Goal: Transaction & Acquisition: Subscribe to service/newsletter

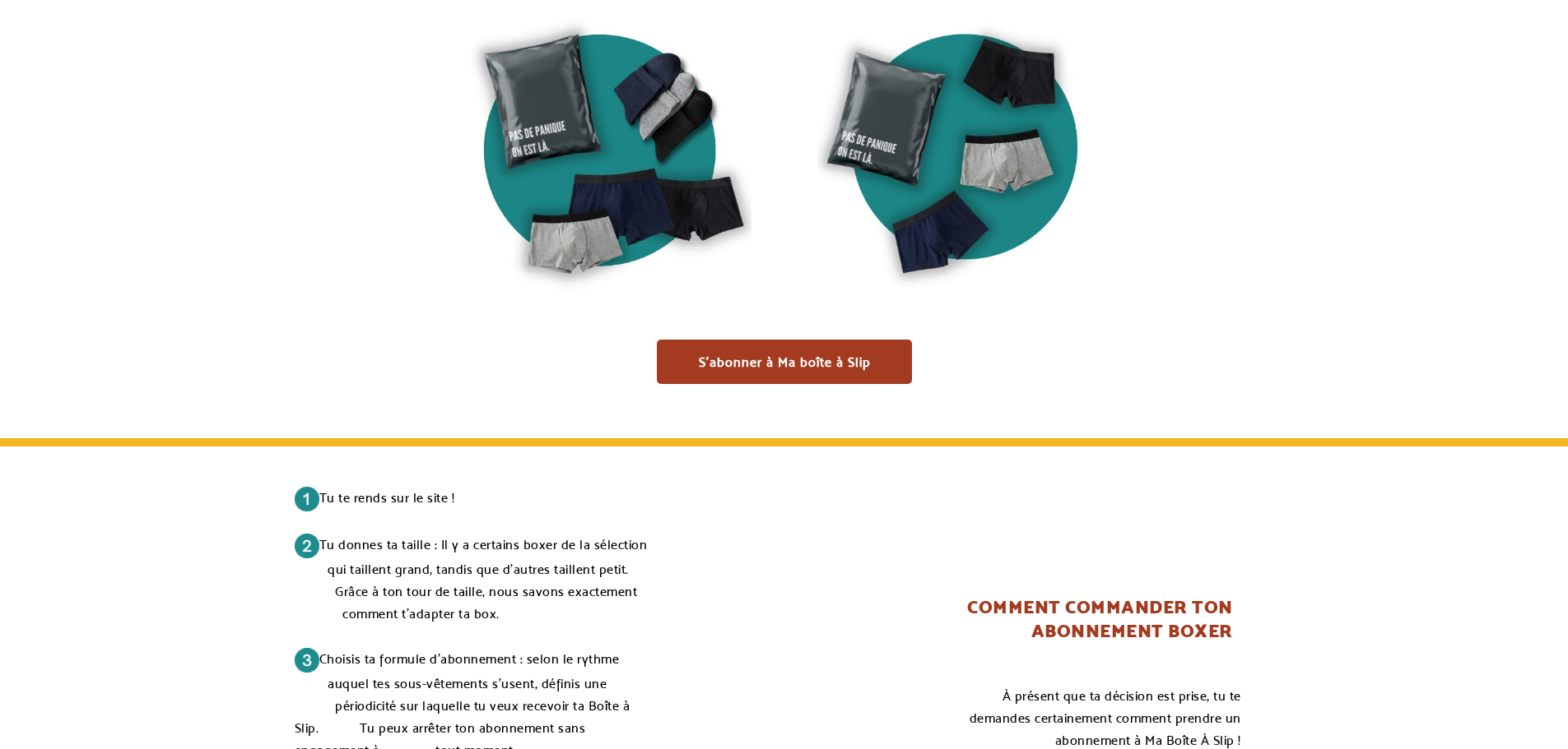
scroll to position [2139, 0]
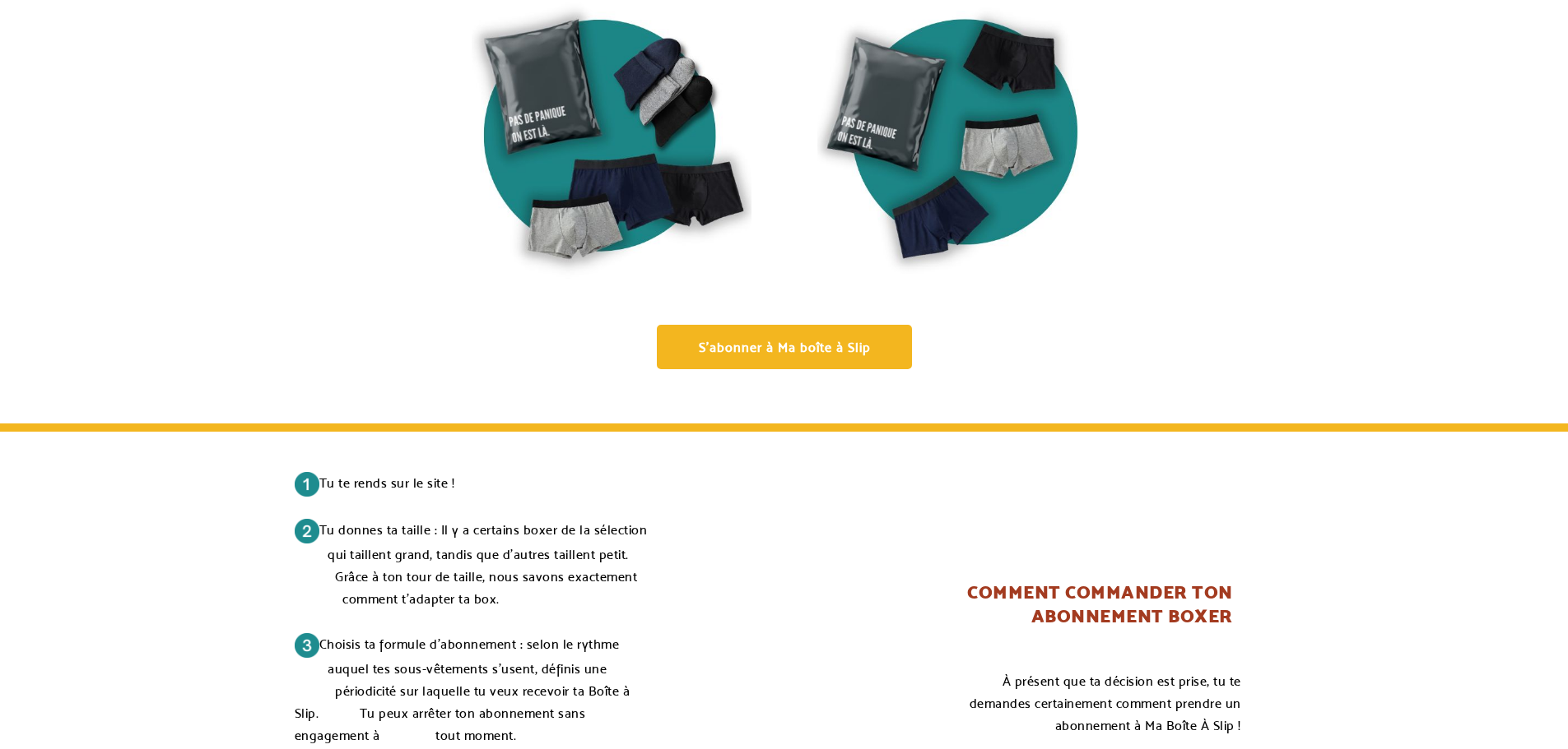
click at [698, 332] on link "S'abonner à Ma boîte à Slip" at bounding box center [784, 347] width 255 height 45
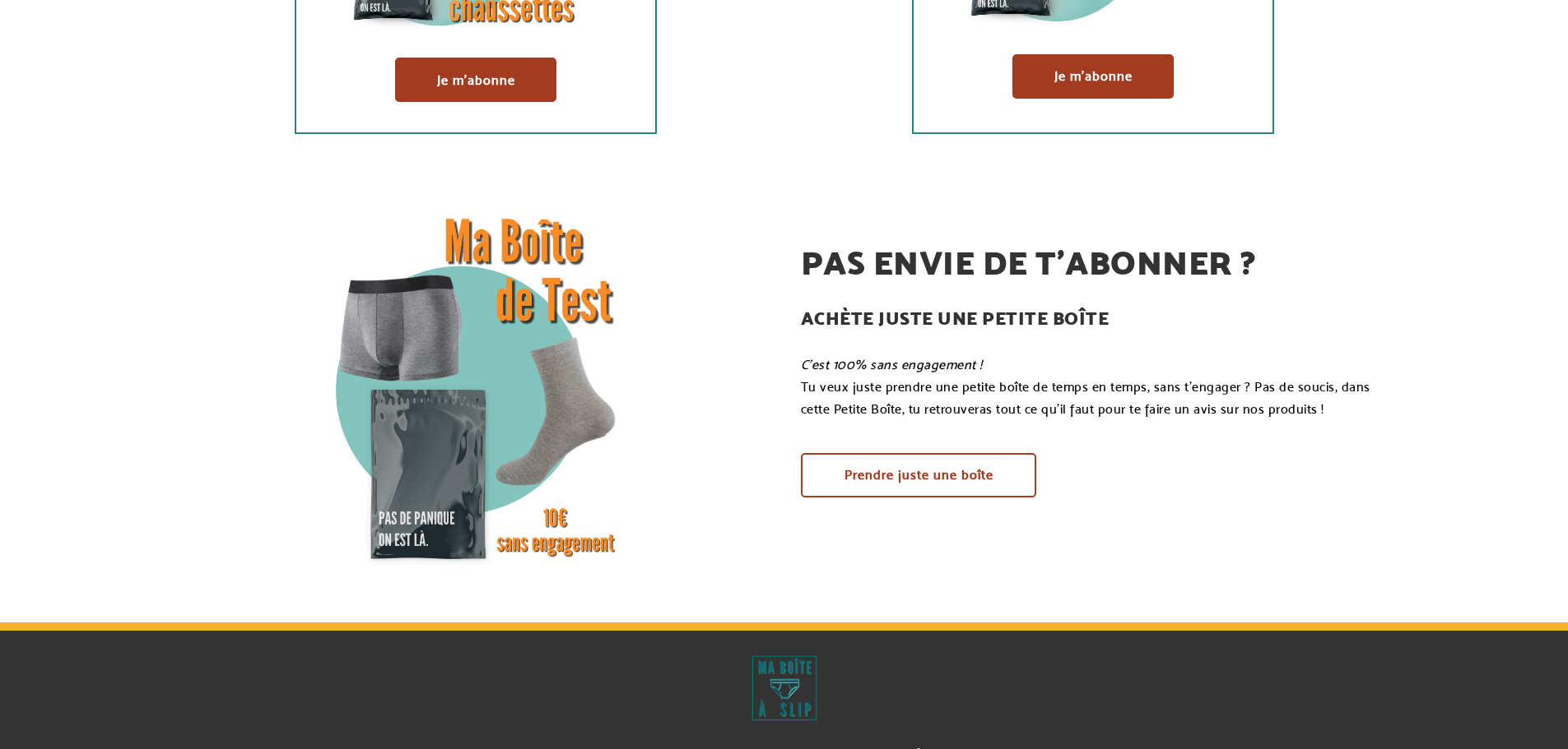
scroll to position [411, 0]
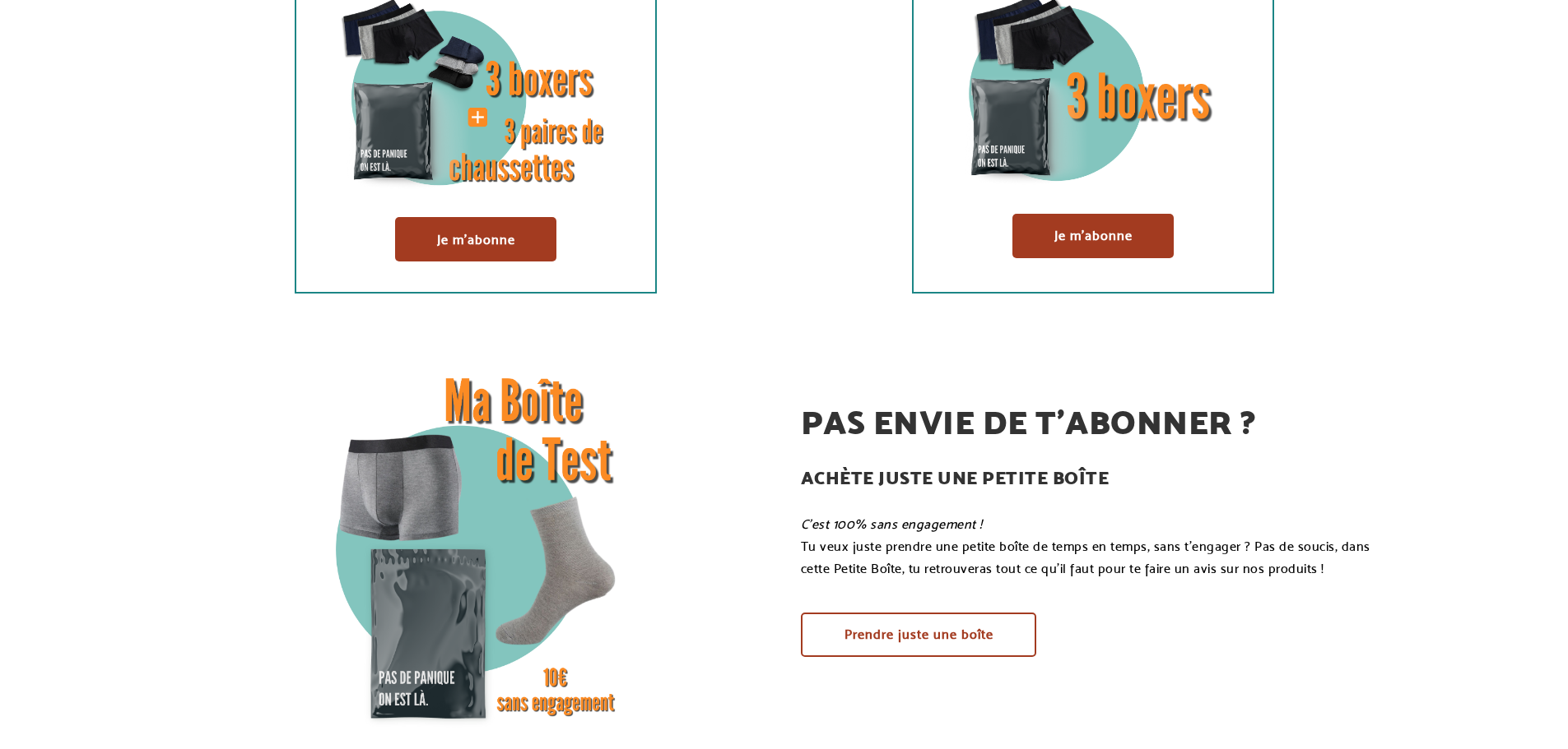
click at [338, 250] on div "Je m'abonne" at bounding box center [475, 239] width 358 height 45
click at [401, 239] on link "Je m'abonne" at bounding box center [475, 239] width 162 height 45
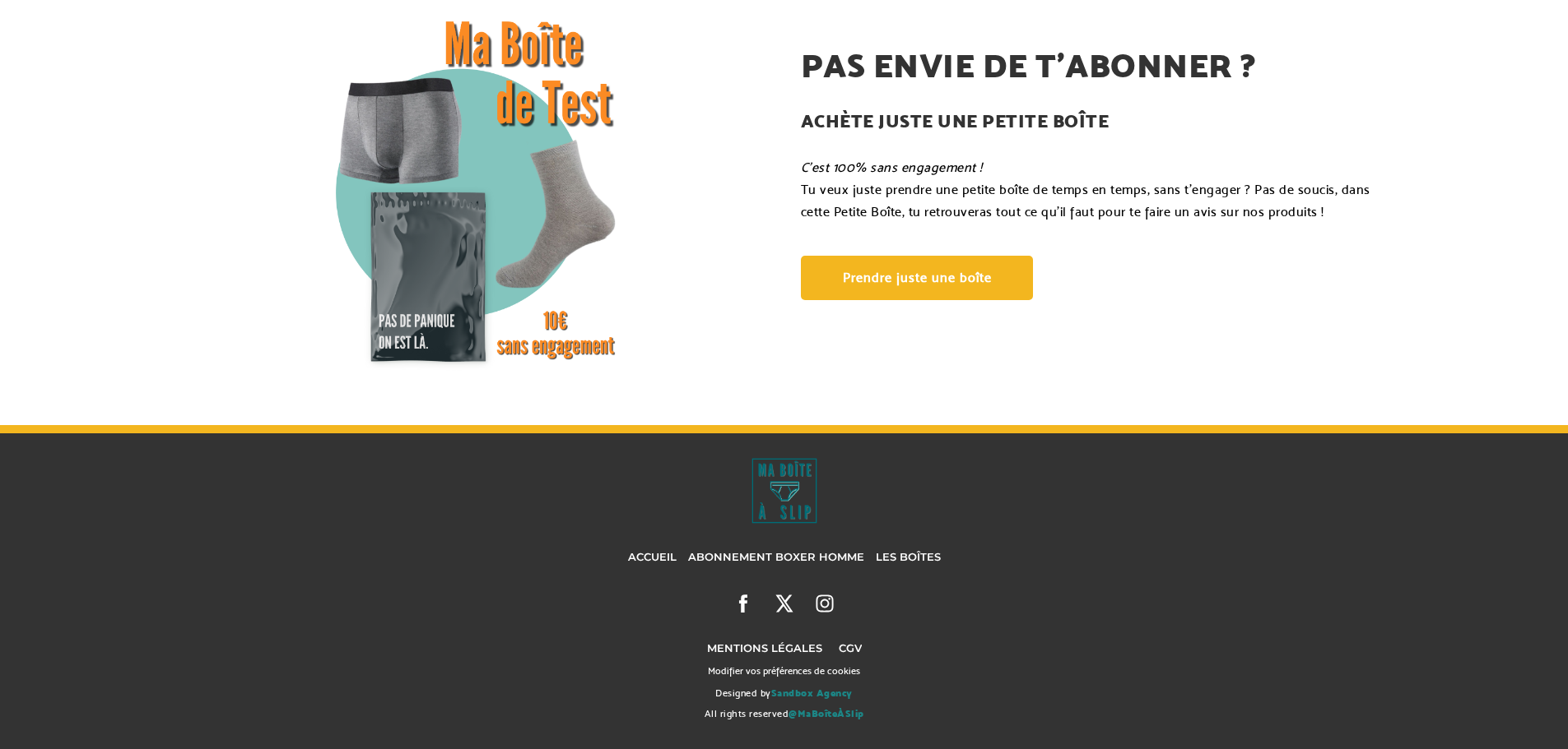
click at [830, 277] on link "Prendre juste une boîte" at bounding box center [916, 278] width 232 height 45
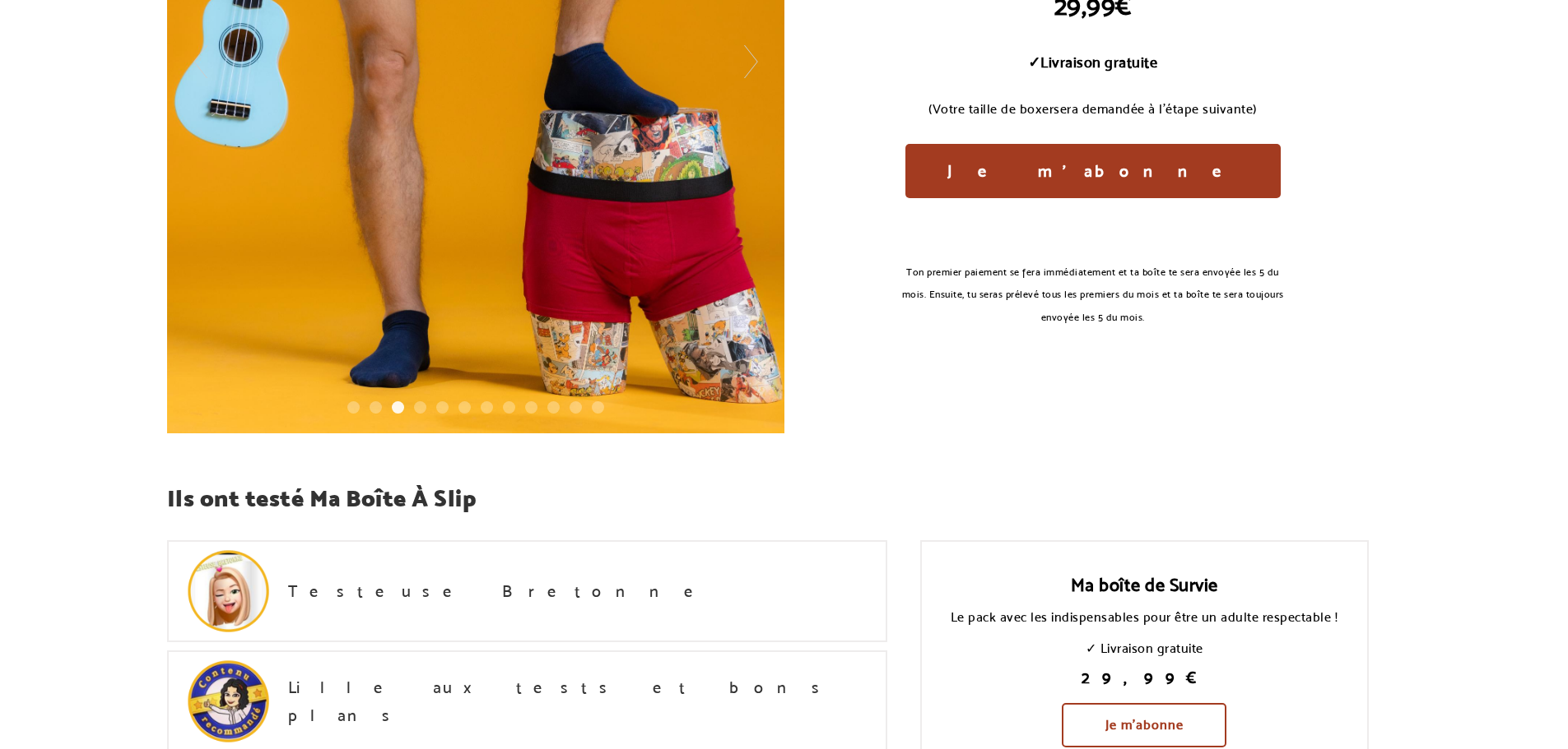
scroll to position [164, 0]
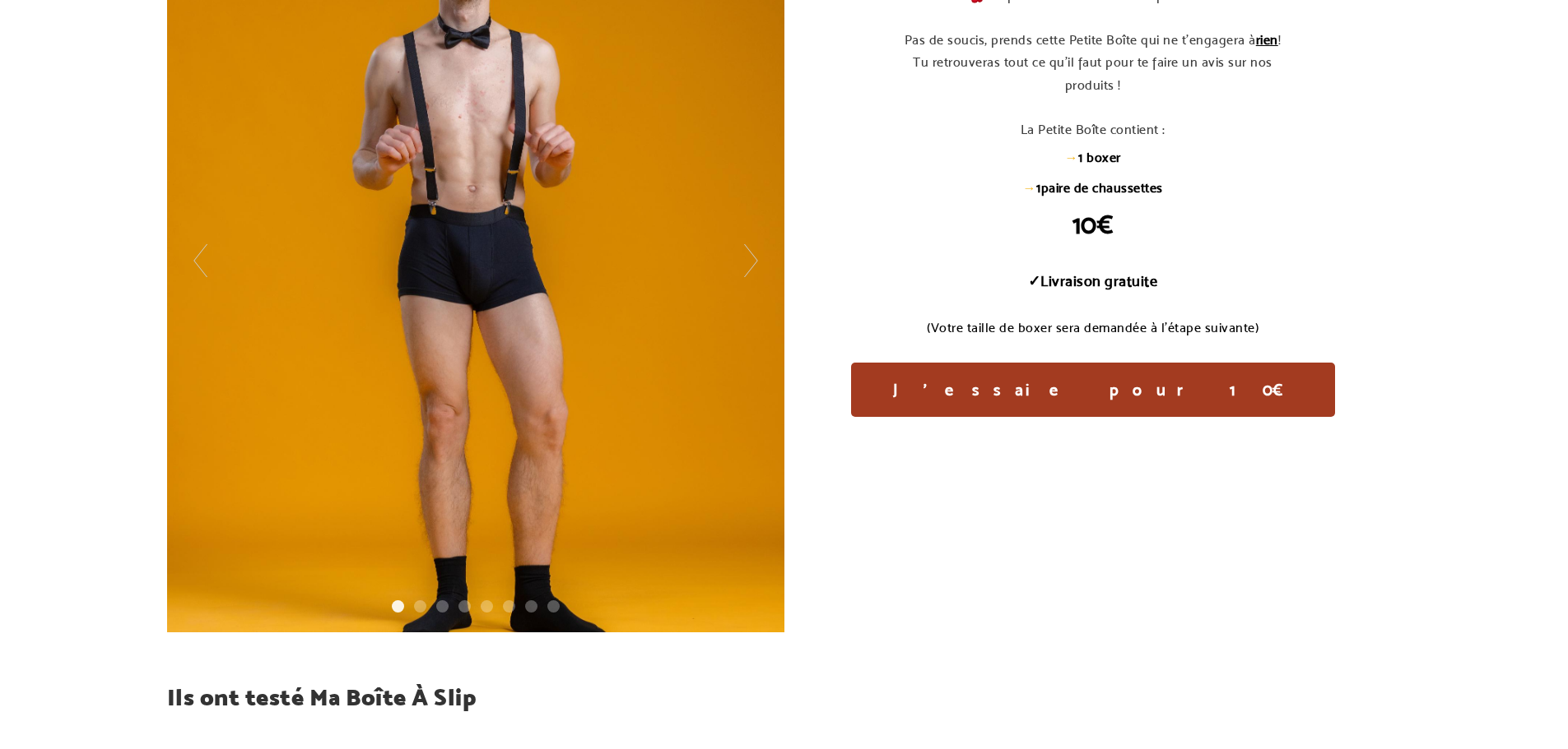
scroll to position [494, 0]
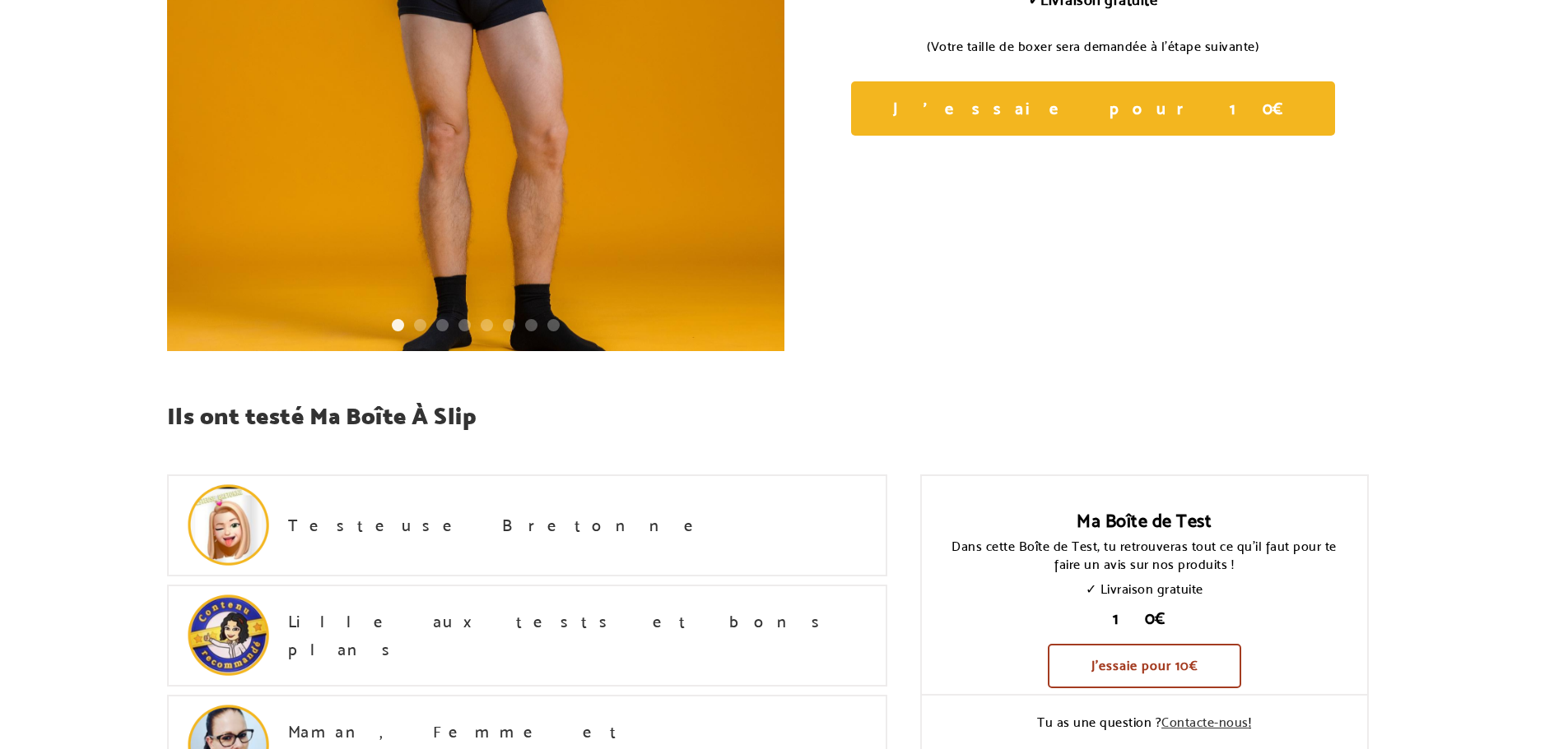
click at [1012, 120] on link "J'essaie pour 10€" at bounding box center [1092, 109] width 484 height 54
